Goal: Navigation & Orientation: Find specific page/section

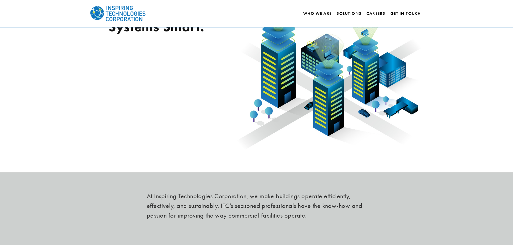
scroll to position [68, 0]
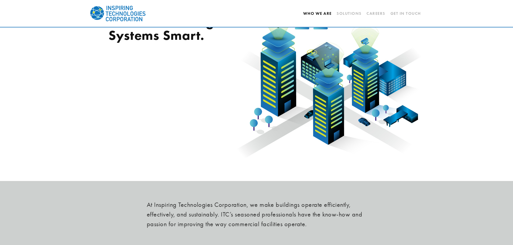
click at [319, 13] on link "Who We Are" at bounding box center [317, 13] width 29 height 9
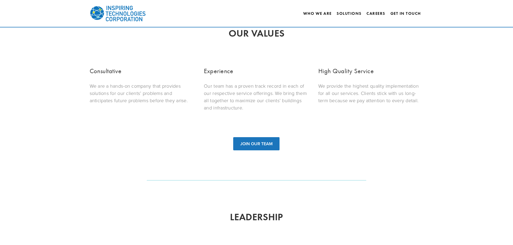
scroll to position [76, 0]
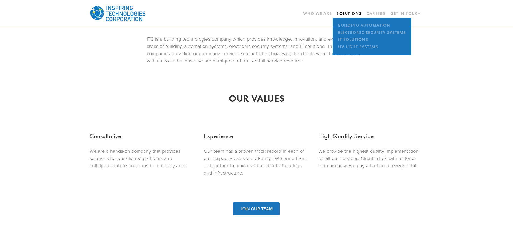
click at [353, 15] on link "Solutions" at bounding box center [348, 13] width 25 height 5
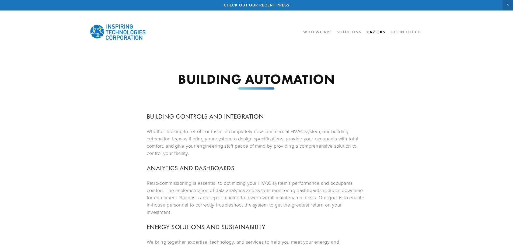
click at [377, 32] on link "Careers" at bounding box center [375, 31] width 19 height 9
